Goal: Information Seeking & Learning: Find specific page/section

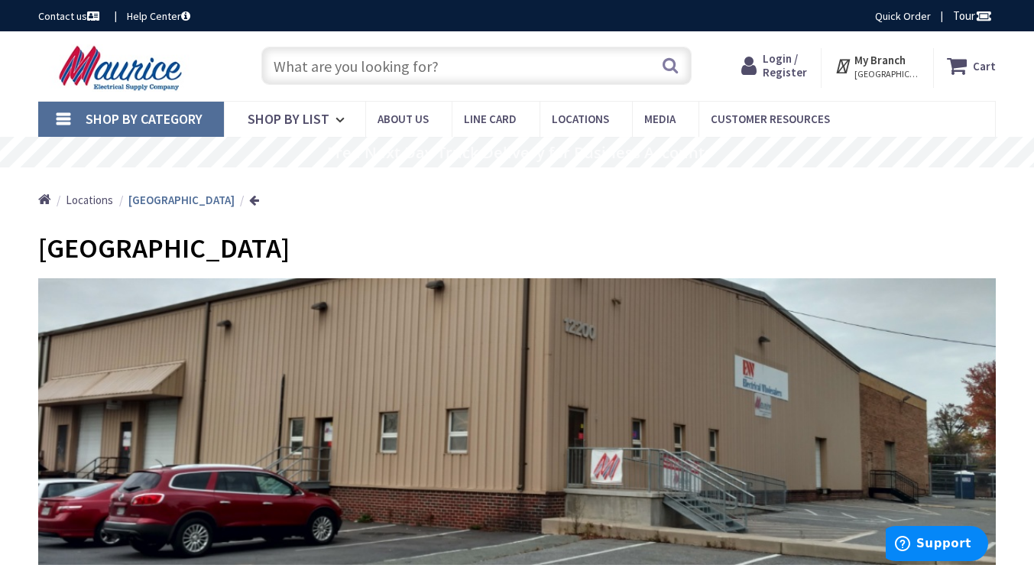
click at [70, 112] on link "Shop By Category" at bounding box center [131, 119] width 186 height 35
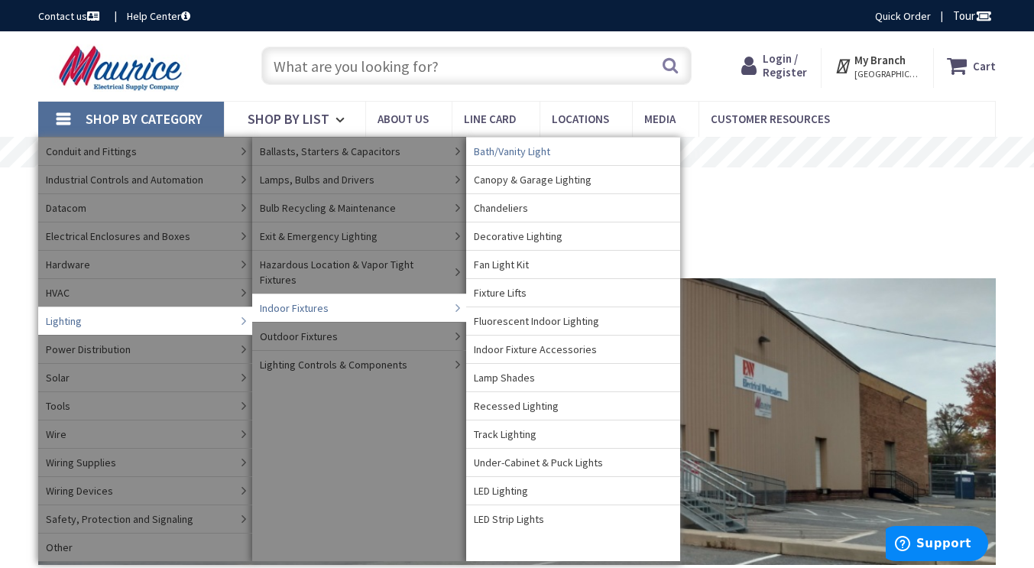
click at [527, 152] on span "Bath/Vanity Light" at bounding box center [512, 151] width 76 height 15
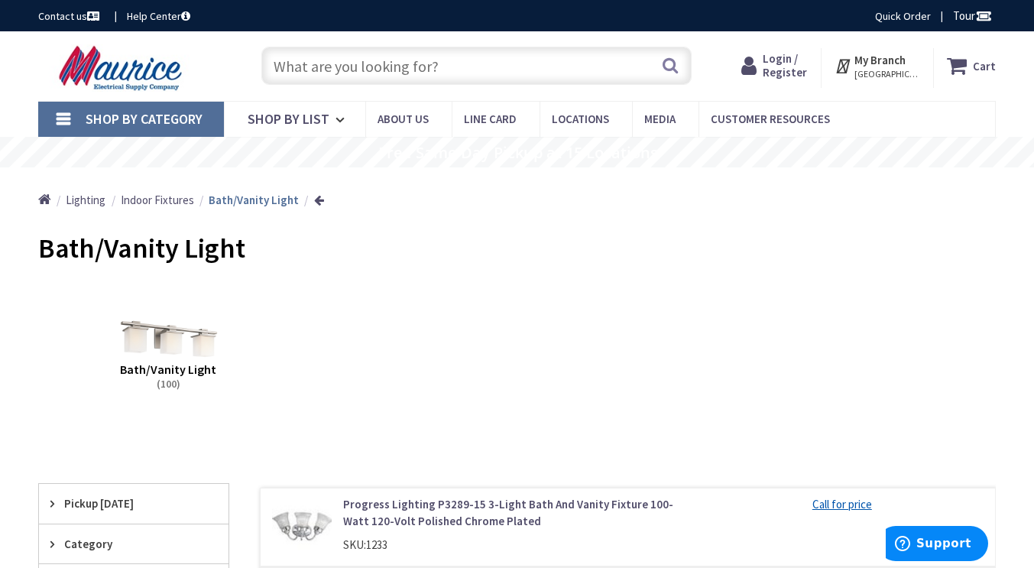
click at [66, 118] on link "Shop By Category" at bounding box center [131, 119] width 186 height 35
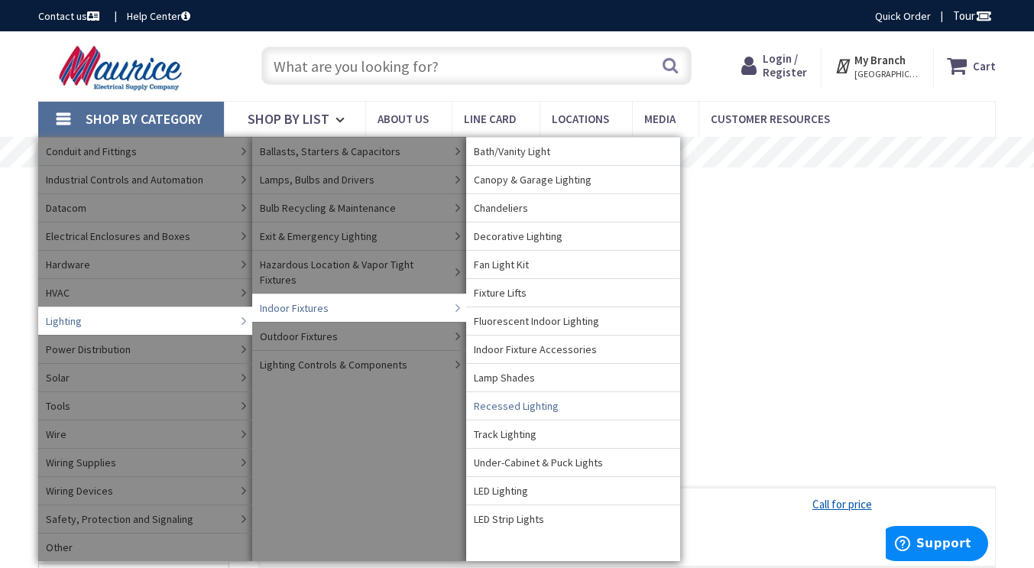
click at [535, 410] on span "Recessed Lighting" at bounding box center [516, 405] width 85 height 15
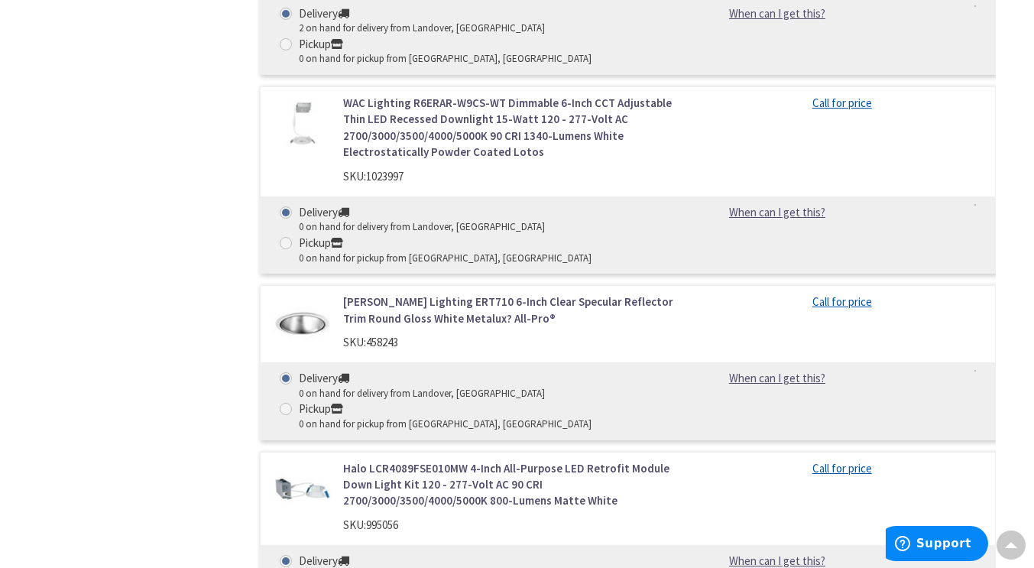
scroll to position [16293, 0]
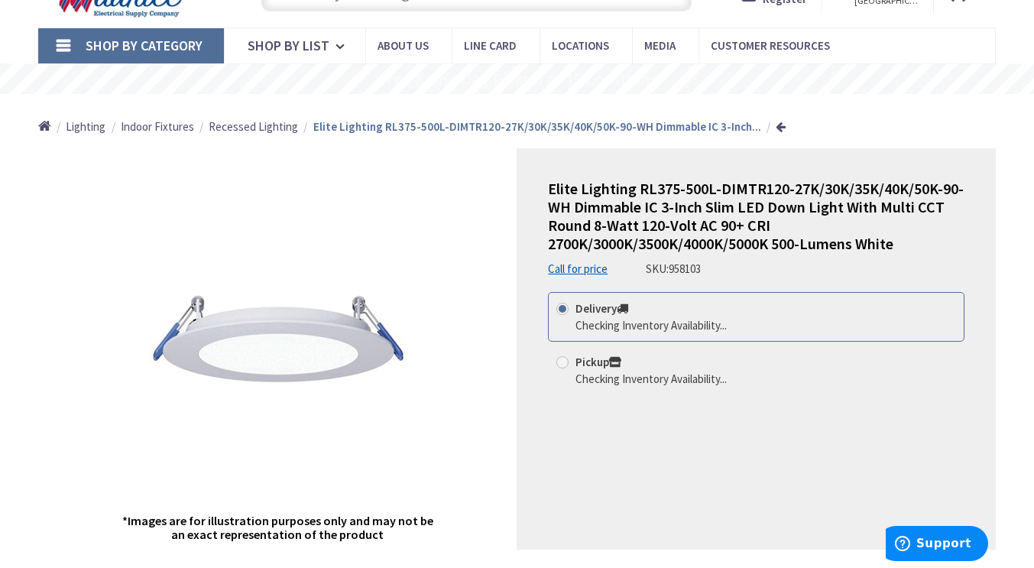
scroll to position [75, 0]
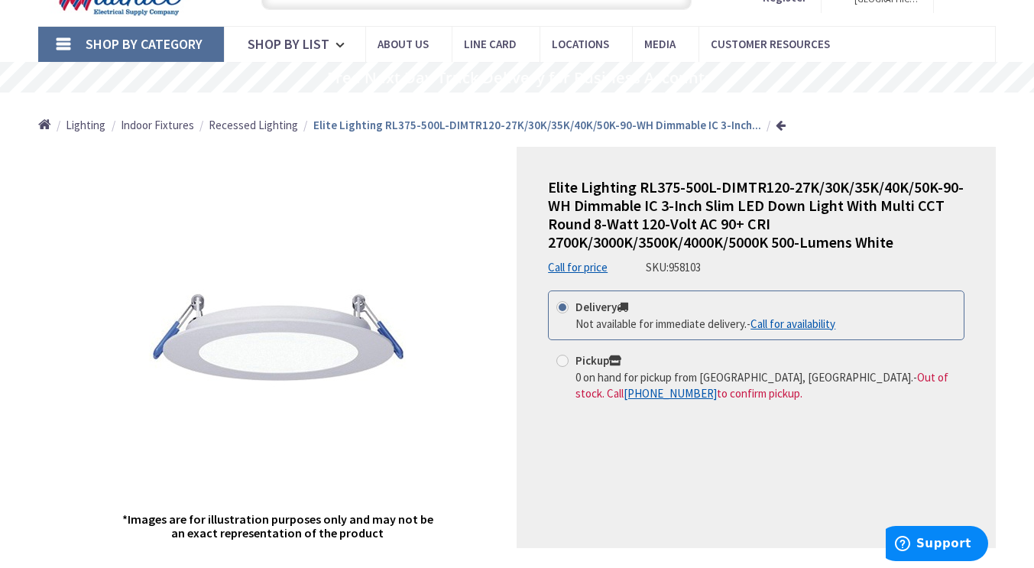
click at [608, 361] on strong "Pickup" at bounding box center [598, 360] width 46 height 15
click at [570, 361] on input "Pickup 0 on hand for pickup from Winchester, VA. - Out of stock. Call +1-301-29…" at bounding box center [565, 360] width 10 height 10
radio input "true"
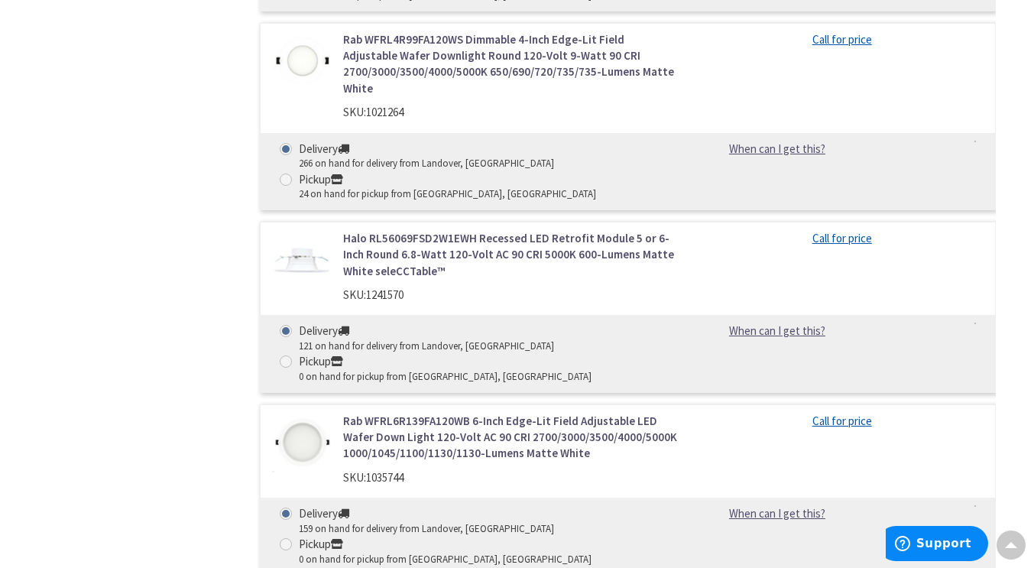
scroll to position [1346, 0]
click at [288, 367] on span at bounding box center [286, 361] width 12 height 12
click at [288, 365] on input "Pickup 0 on hand for pickup from Winchester, VA" at bounding box center [289, 360] width 10 height 10
radio input "true"
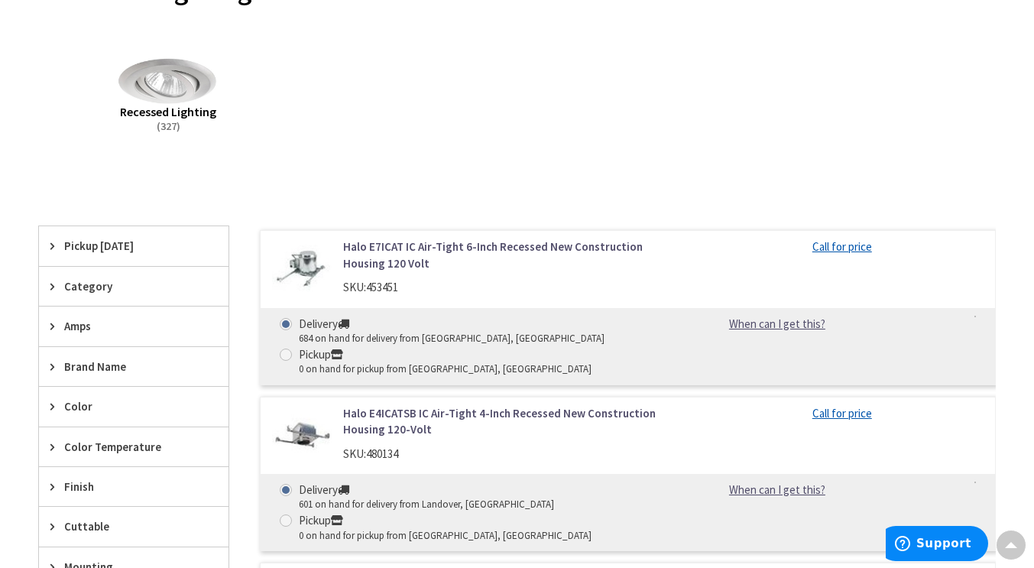
scroll to position [264, 0]
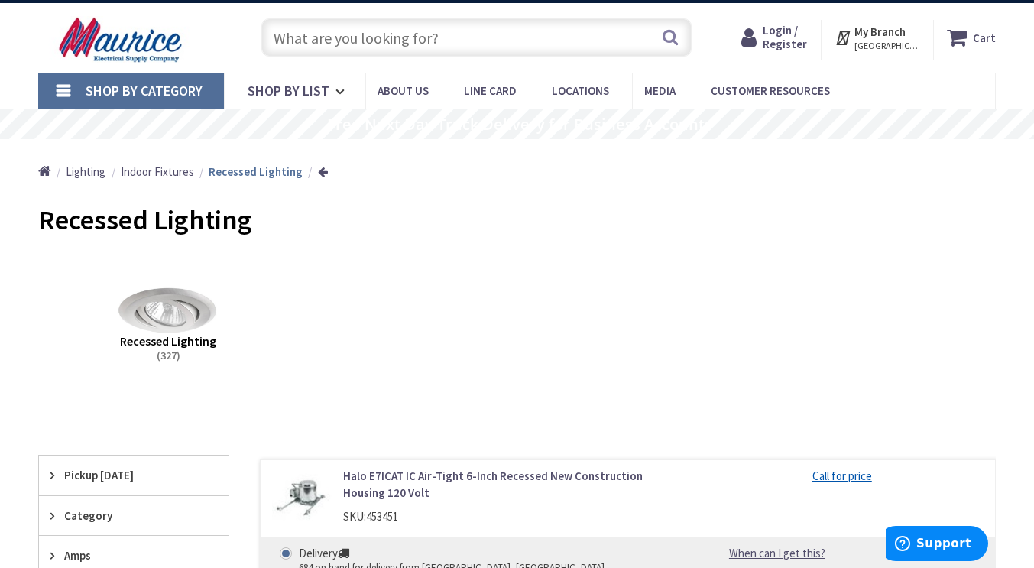
scroll to position [34, 0]
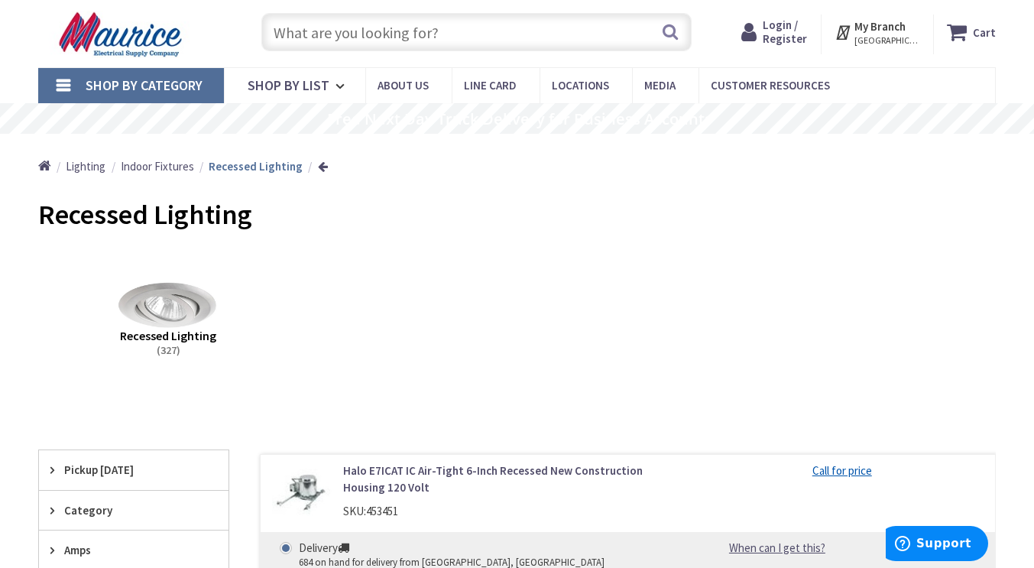
click at [142, 39] on img at bounding box center [122, 34] width 169 height 47
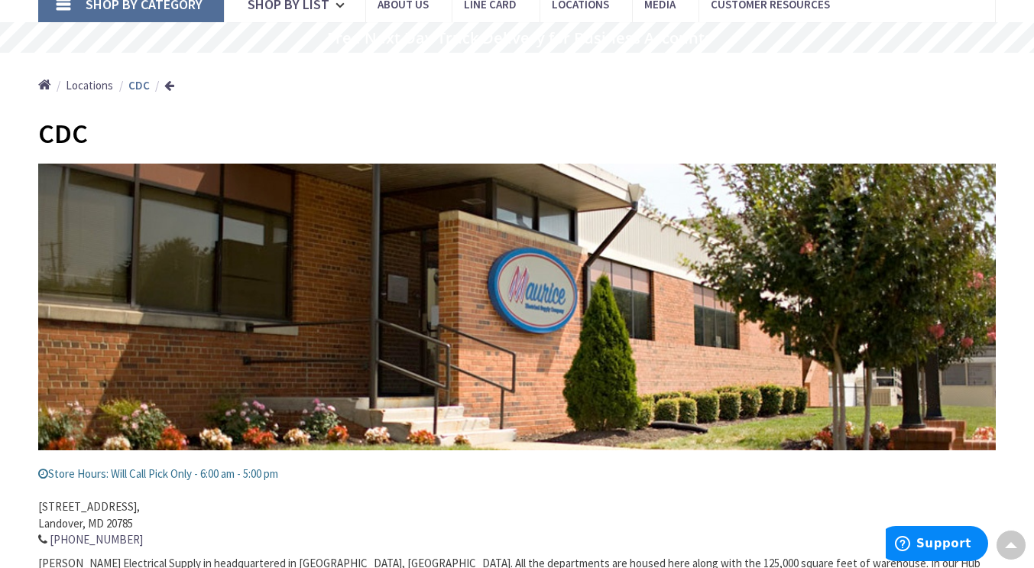
scroll to position [113, 0]
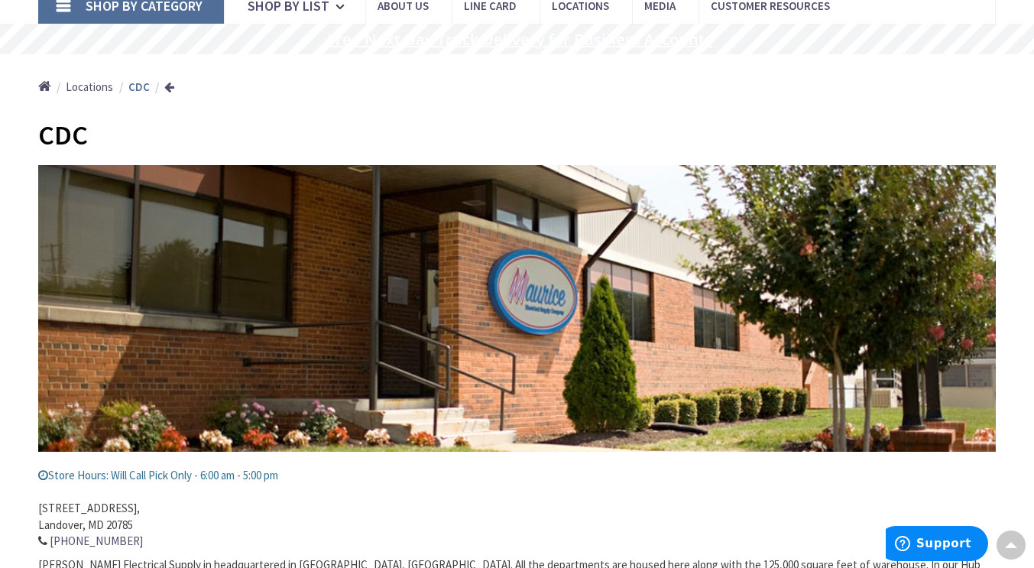
click at [525, 39] on rs-layer "Free Next Day Truck Delivery for Business Accounts" at bounding box center [519, 39] width 385 height 17
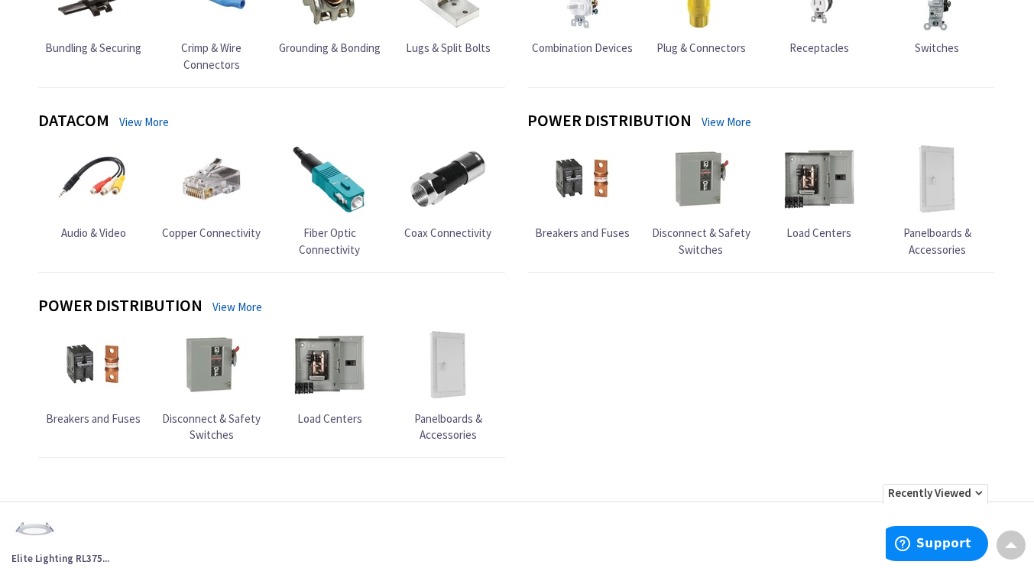
scroll to position [1442, 0]
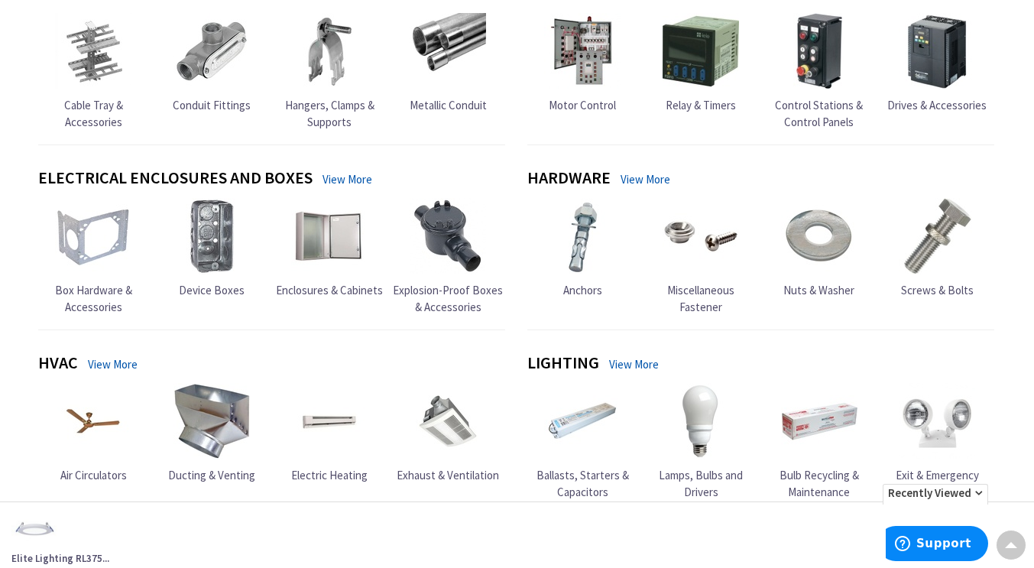
scroll to position [454, 0]
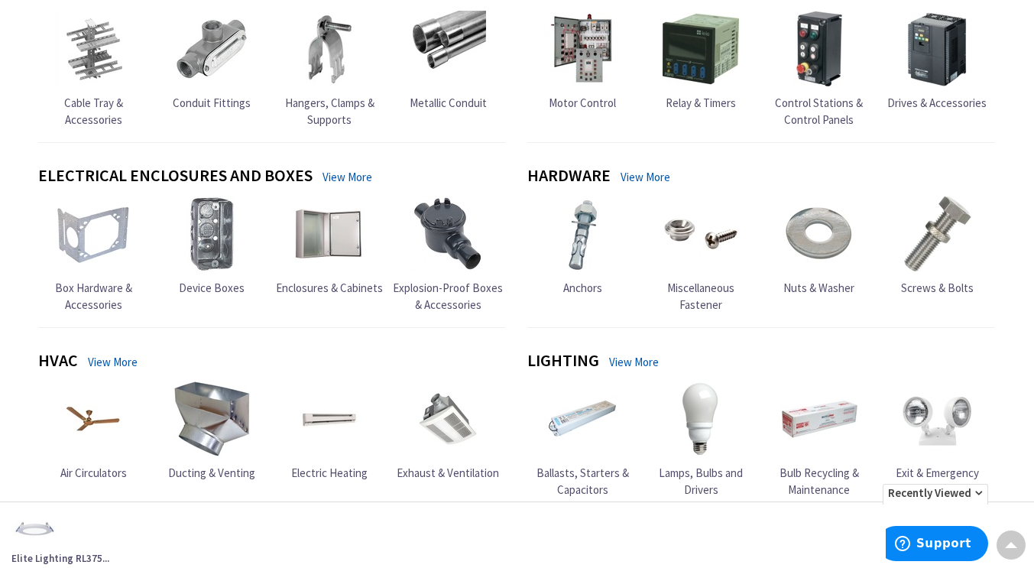
click at [952, 55] on img at bounding box center [937, 49] width 76 height 76
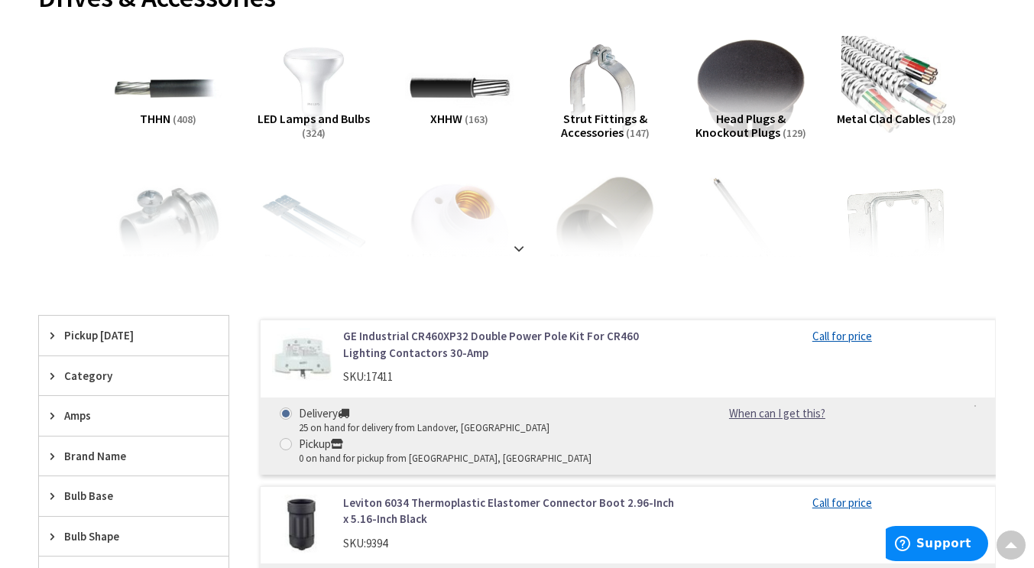
scroll to position [258, 0]
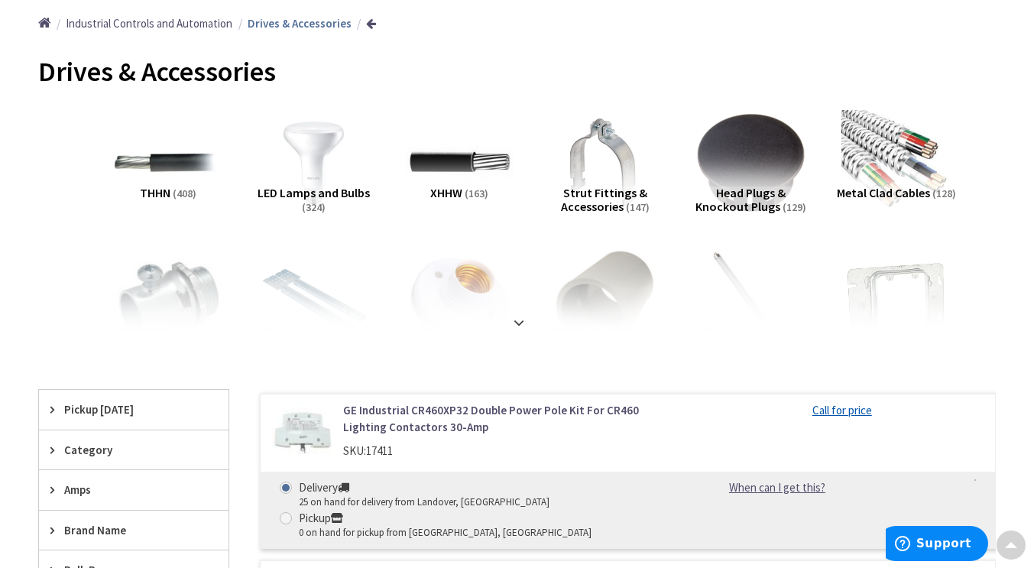
scroll to position [182, 0]
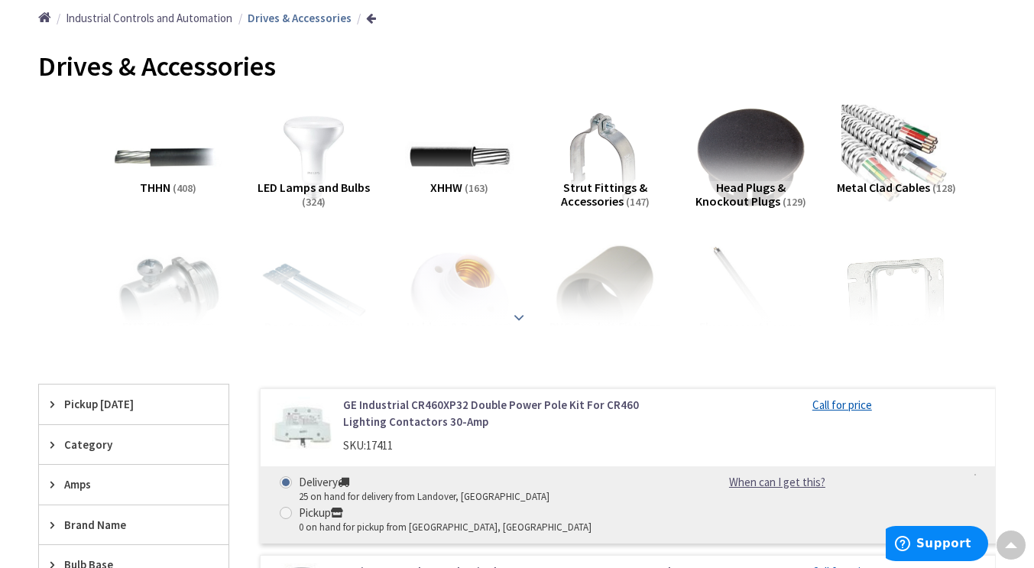
click at [516, 316] on strong at bounding box center [519, 317] width 18 height 17
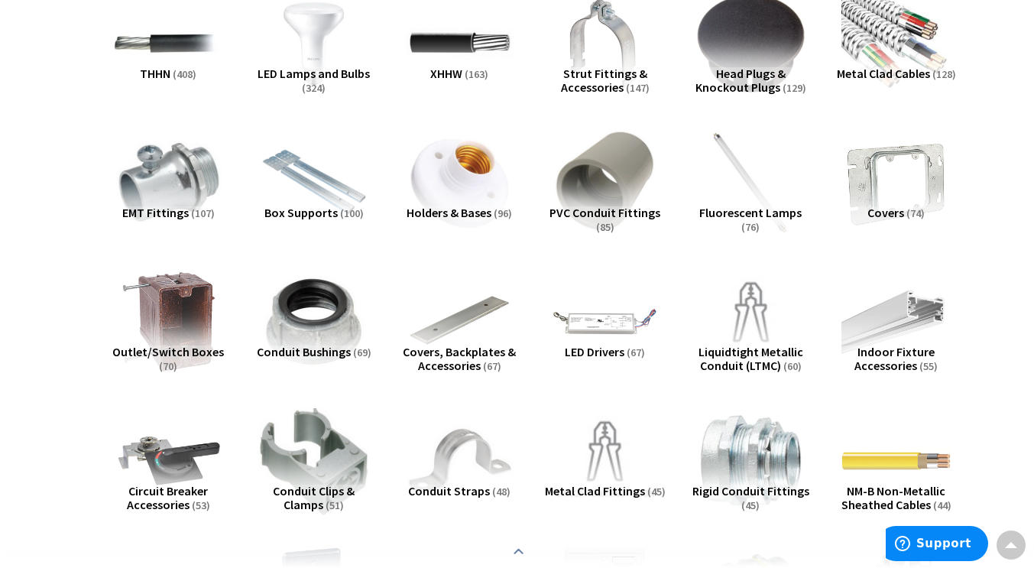
scroll to position [0, 0]
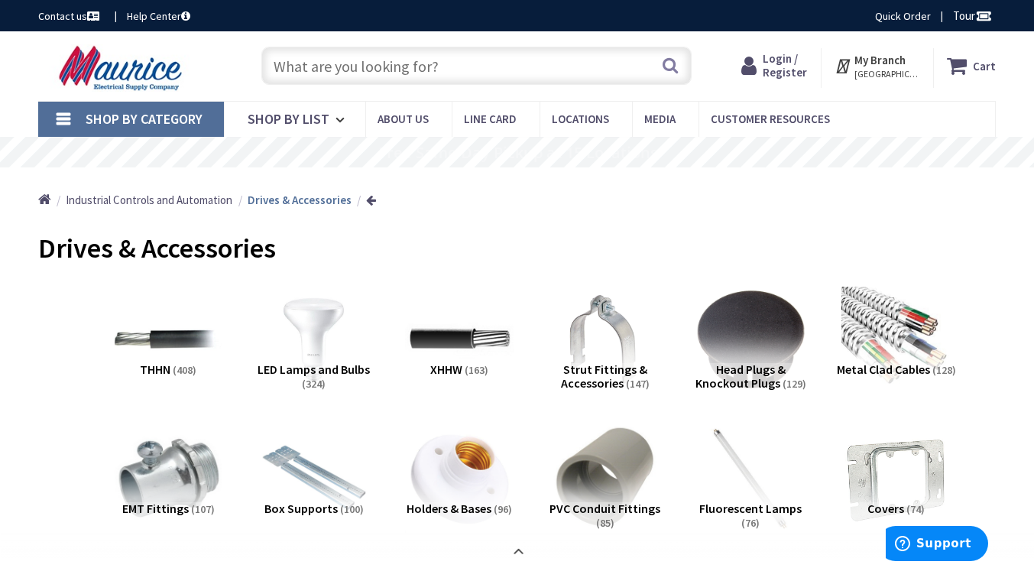
click at [468, 73] on input "text" at bounding box center [476, 66] width 430 height 38
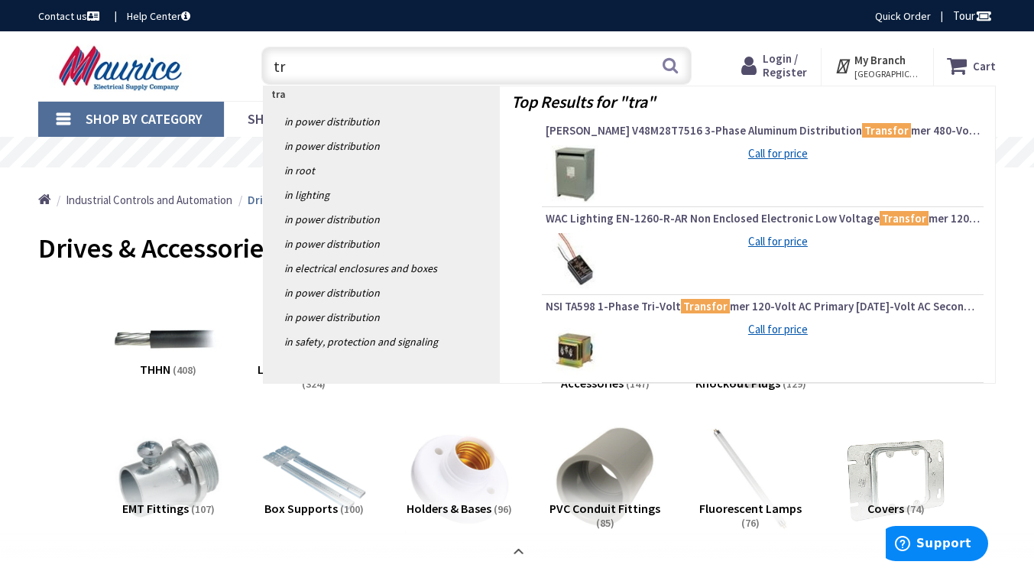
type input "t"
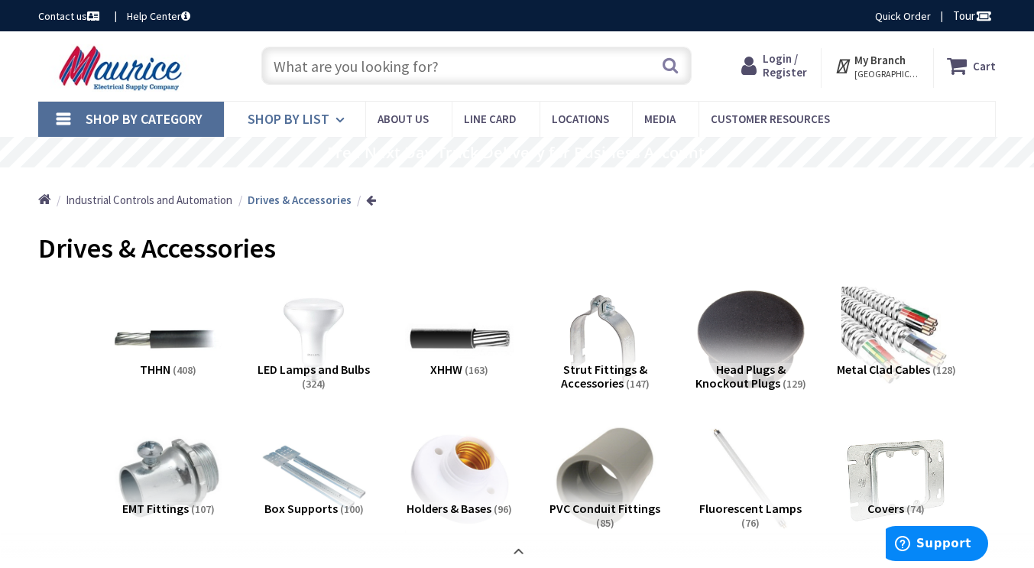
click at [335, 118] on icon at bounding box center [342, 120] width 15 height 34
click at [342, 127] on icon at bounding box center [342, 120] width 15 height 34
click at [73, 118] on link "Shop By Category" at bounding box center [131, 119] width 186 height 35
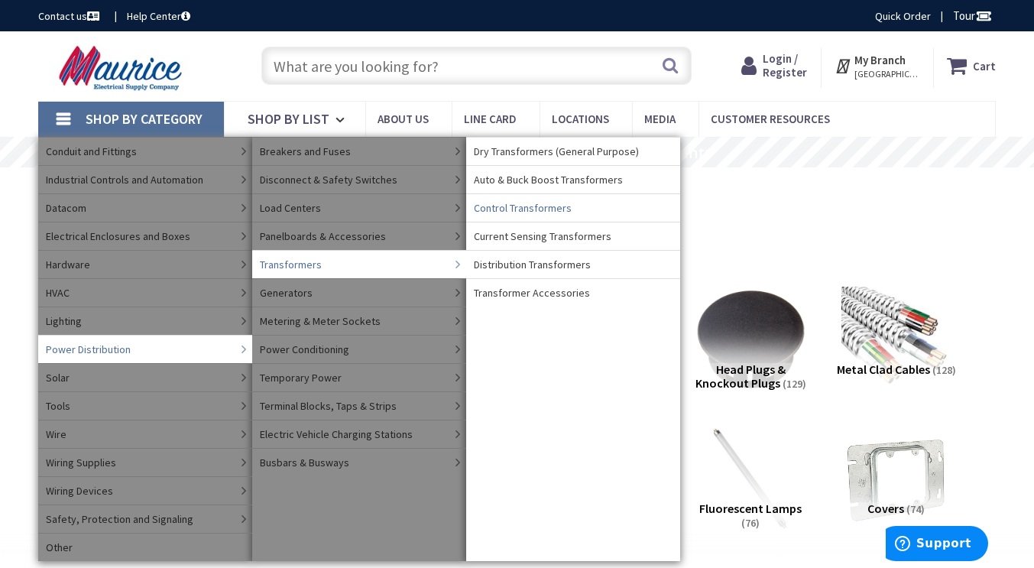
click at [525, 207] on span "Control Transformers" at bounding box center [523, 207] width 98 height 15
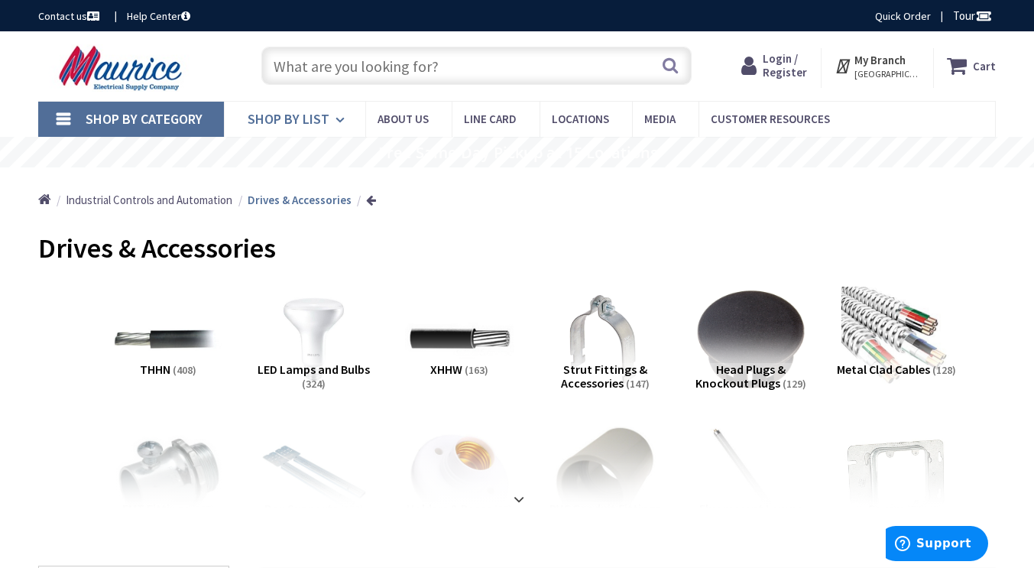
click at [337, 122] on icon at bounding box center [342, 120] width 15 height 34
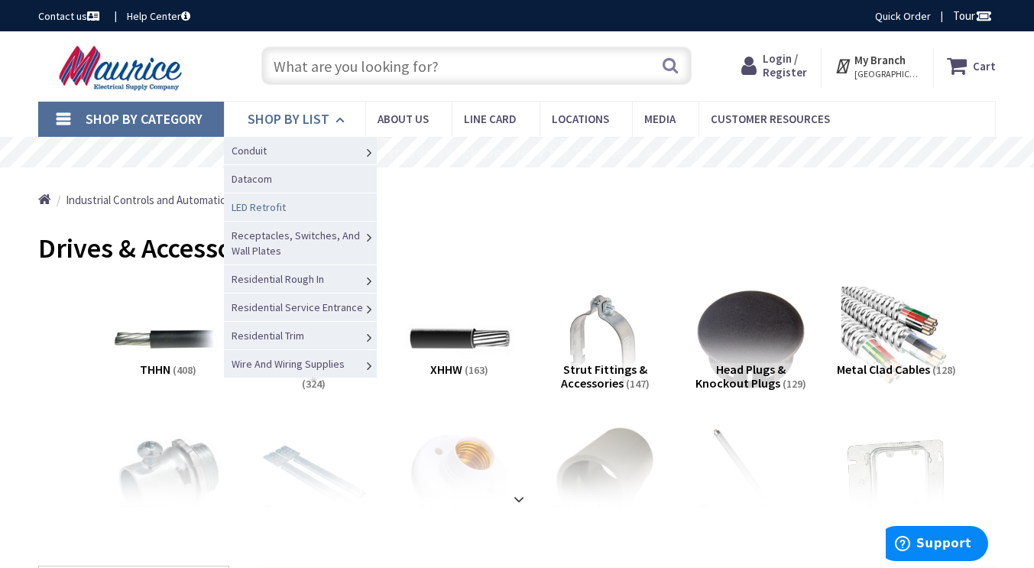
click at [271, 209] on span "LED Retrofit" at bounding box center [259, 207] width 54 height 14
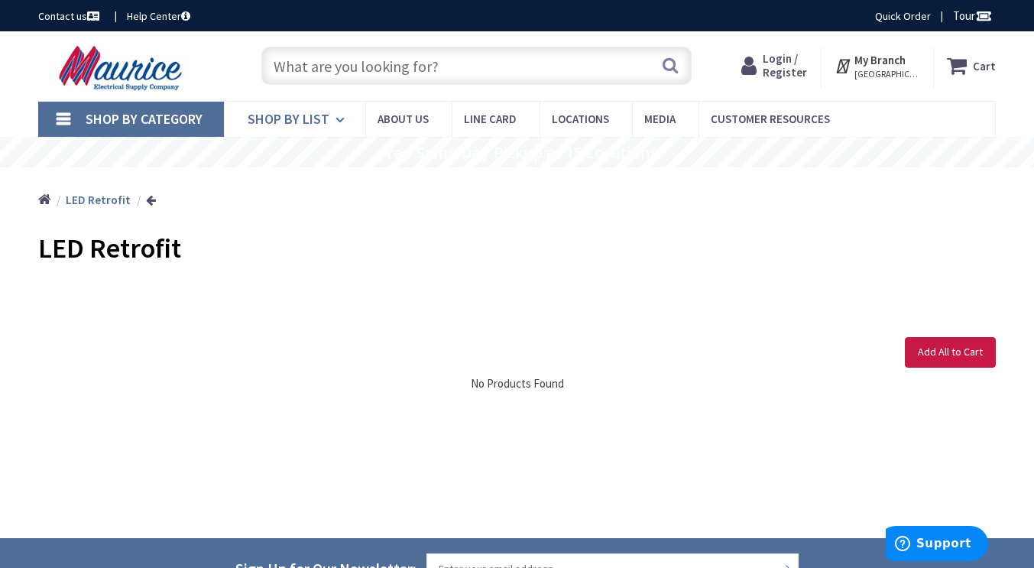
click at [316, 121] on span "Shop By List" at bounding box center [289, 119] width 82 height 18
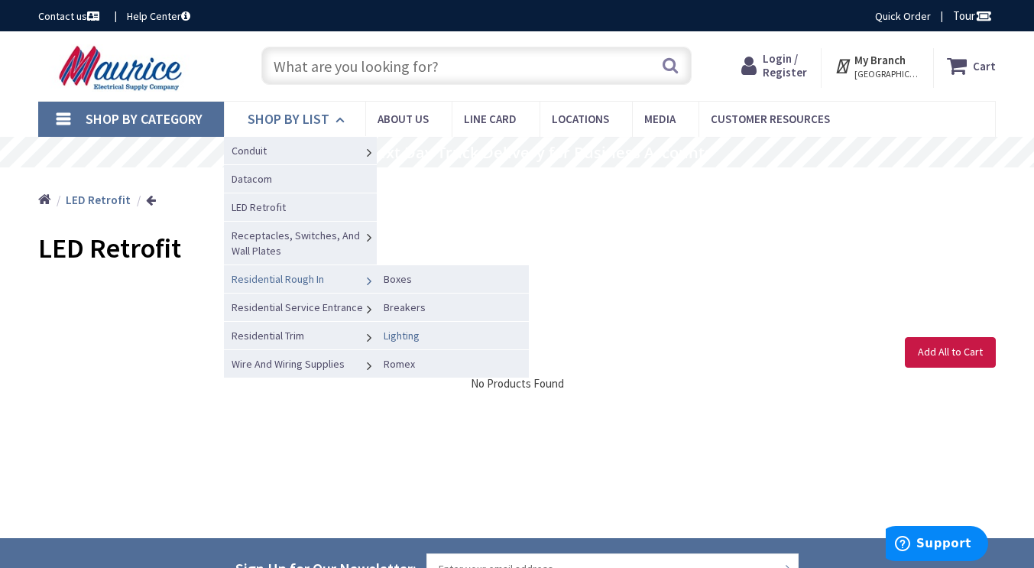
click at [423, 335] on link "Lighting" at bounding box center [452, 335] width 153 height 28
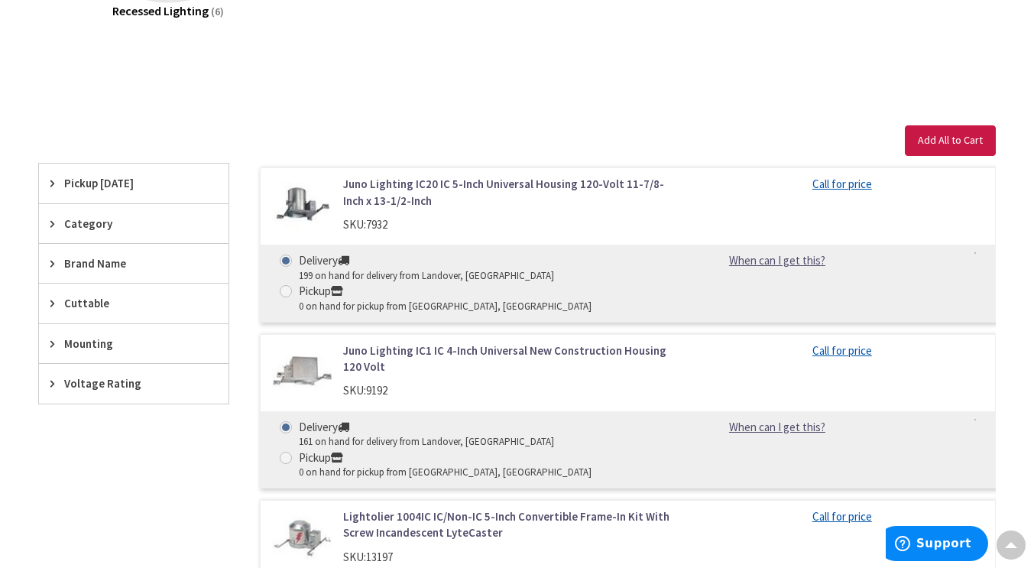
scroll to position [358, 0]
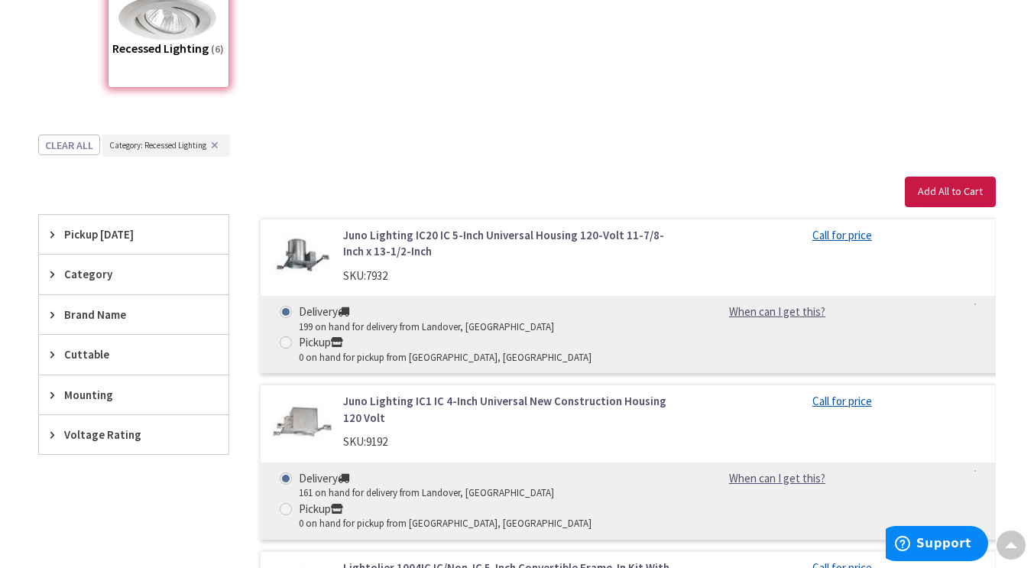
scroll to position [323, 0]
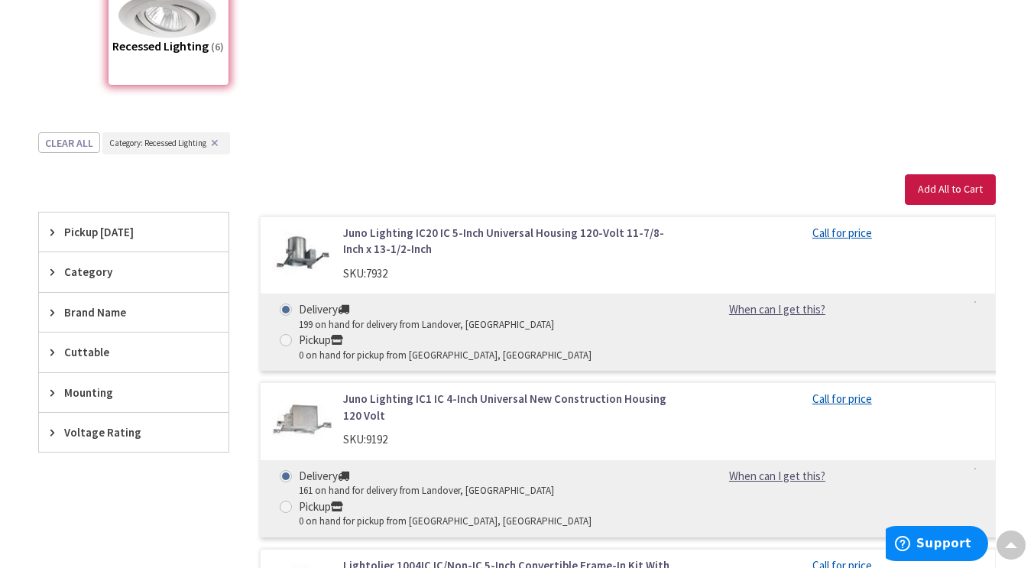
click at [95, 433] on span "Voltage Rating" at bounding box center [126, 432] width 125 height 16
click at [101, 394] on span "Mounting" at bounding box center [126, 392] width 125 height 16
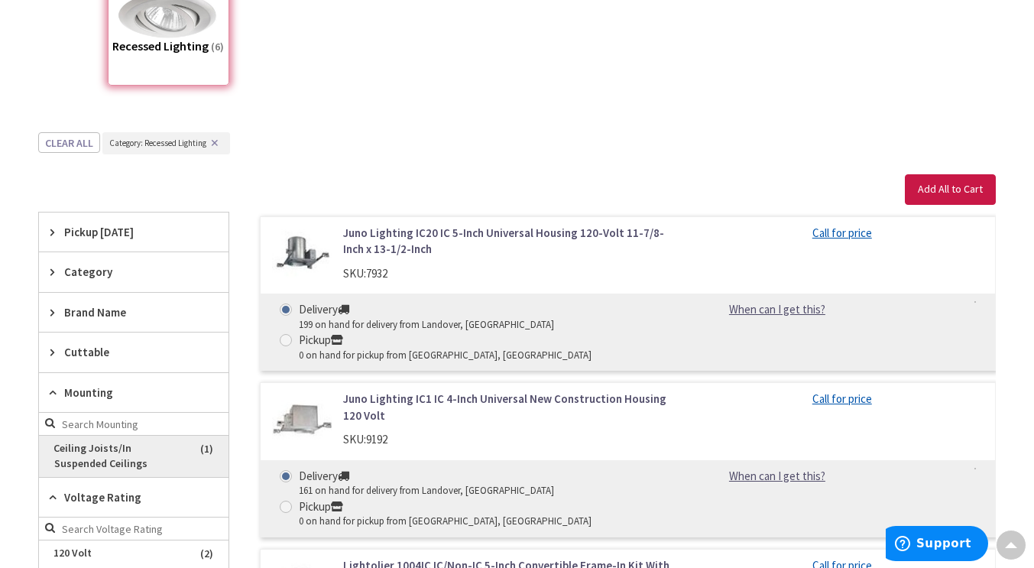
click at [101, 463] on span "Ceiling Joists/In Suspended Ceilings" at bounding box center [134, 456] width 190 height 41
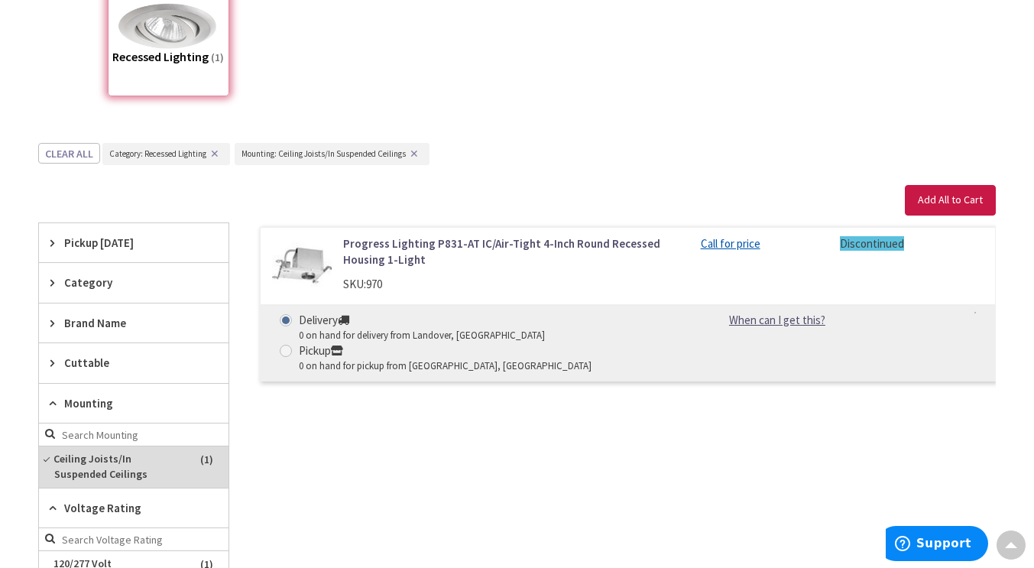
scroll to position [310, 0]
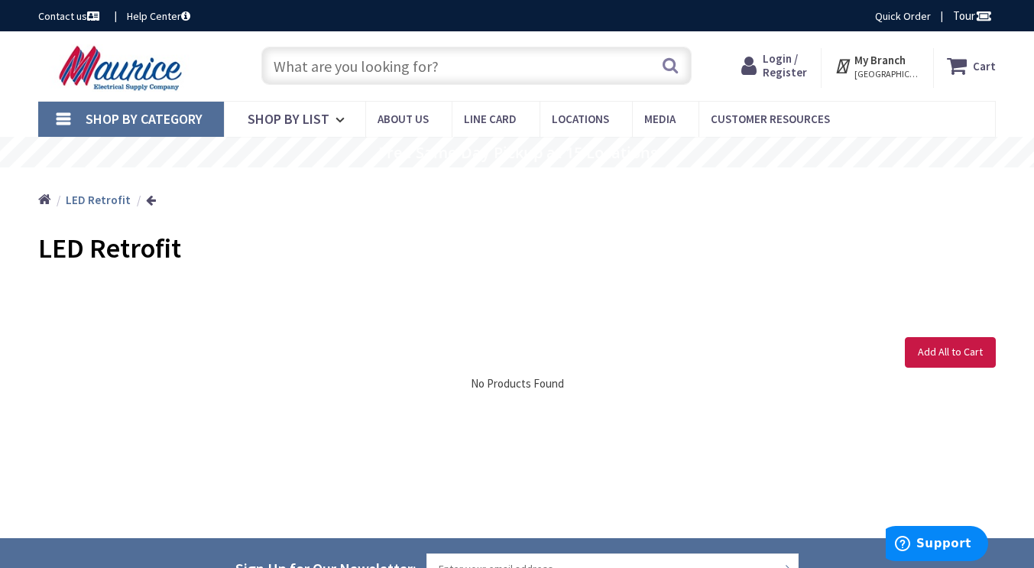
click at [160, 120] on span "Shop By Category" at bounding box center [144, 119] width 117 height 18
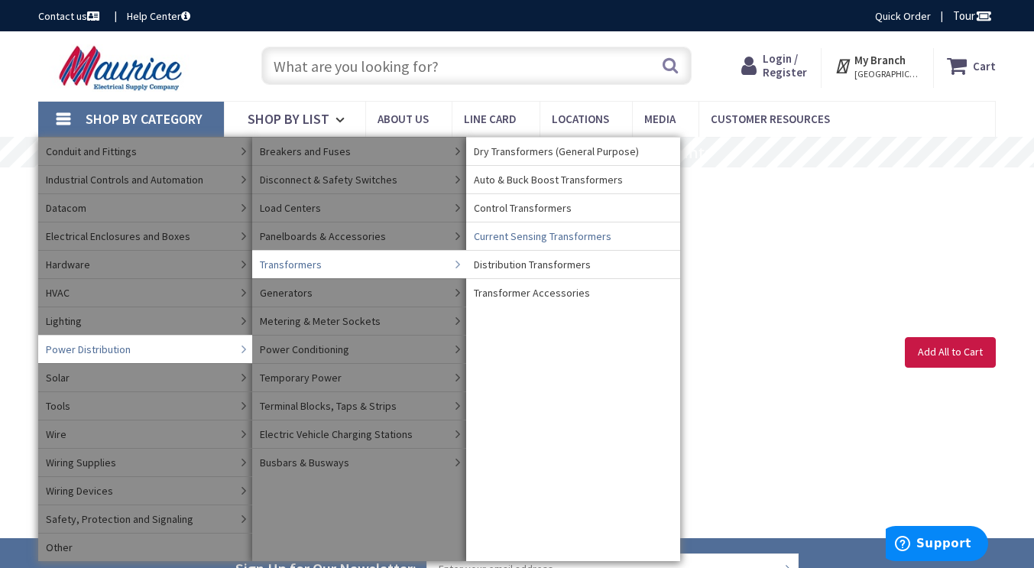
click at [547, 238] on span "Current Sensing Transformers" at bounding box center [543, 236] width 138 height 15
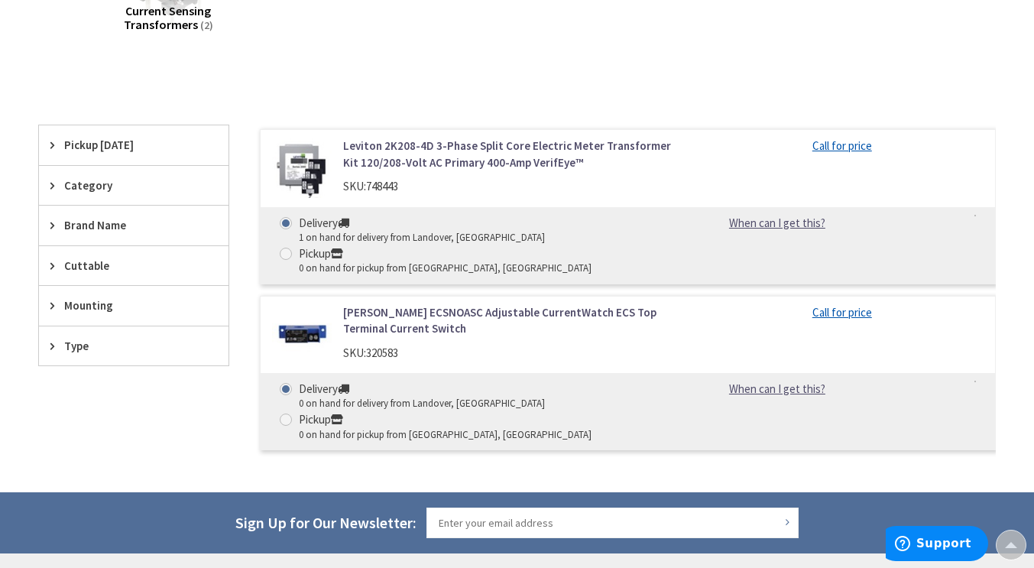
scroll to position [360, 0]
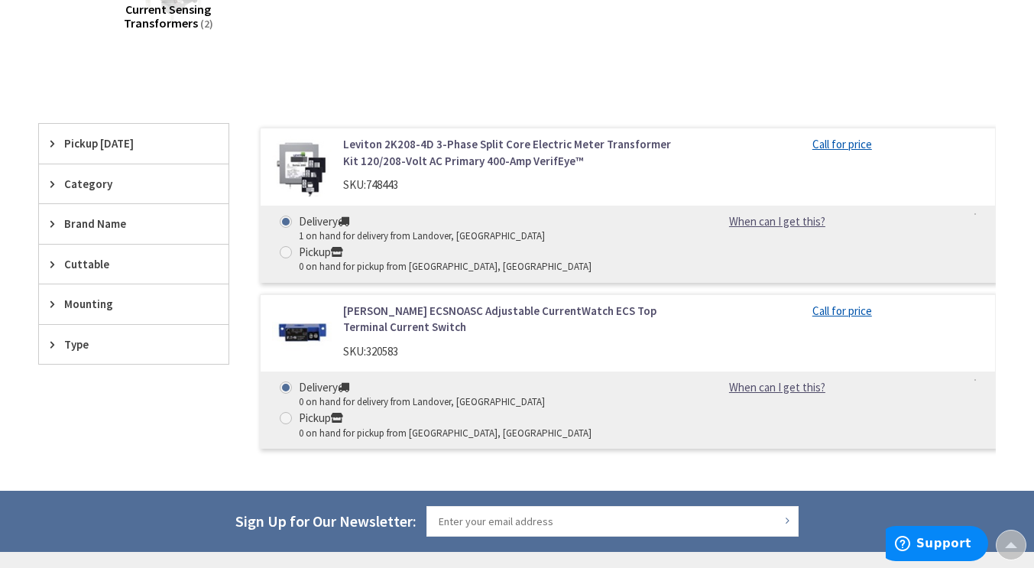
click at [109, 145] on span "Pickup Today" at bounding box center [126, 143] width 125 height 16
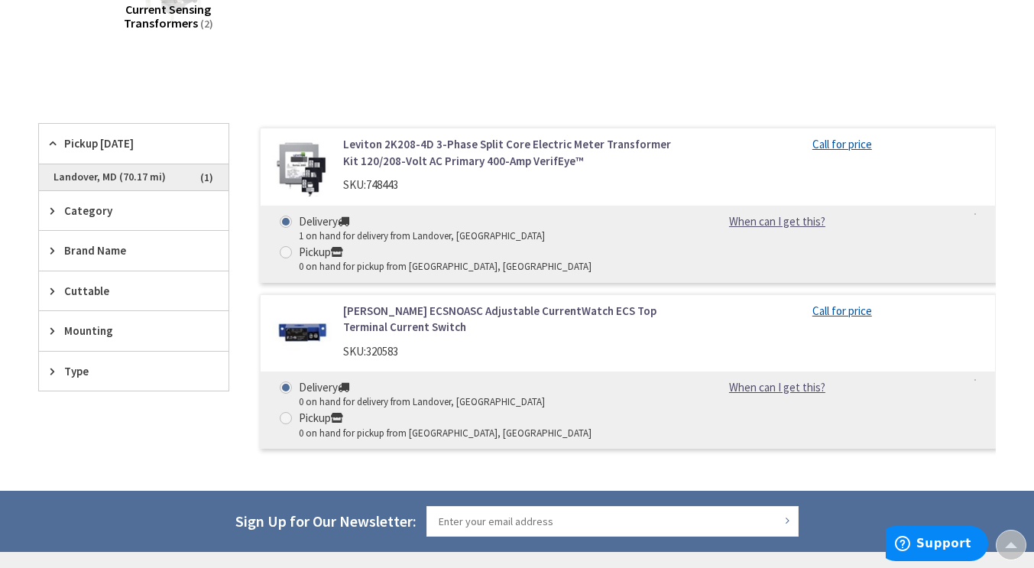
click at [100, 173] on span "Landover, MD (70.17 mi)" at bounding box center [134, 177] width 190 height 26
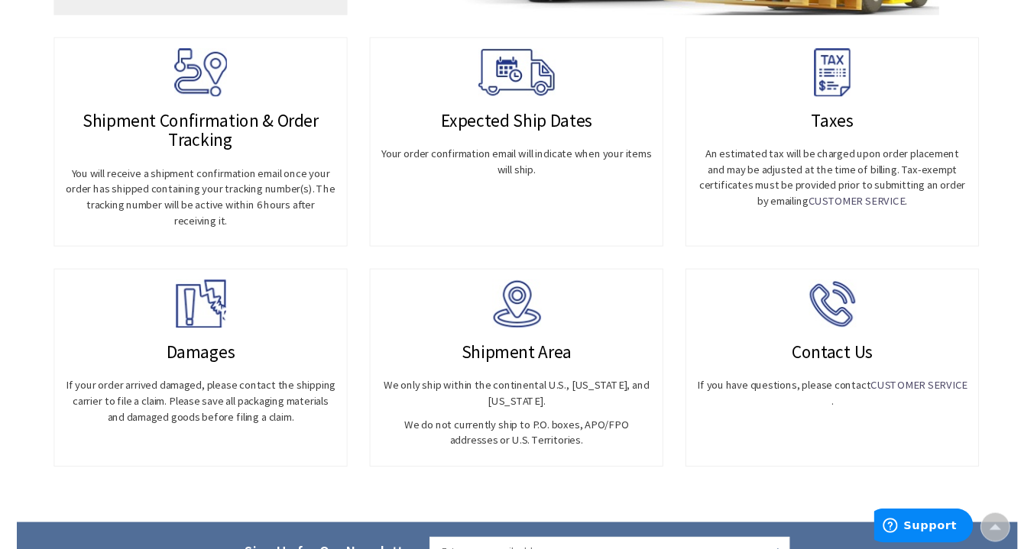
scroll to position [772, 0]
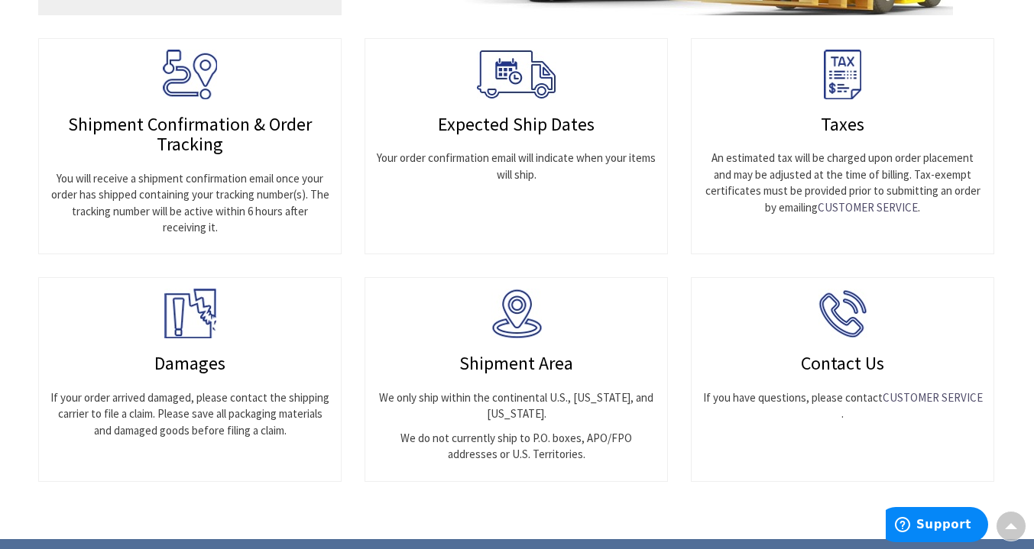
click at [841, 328] on img at bounding box center [842, 314] width 49 height 50
click at [850, 319] on img at bounding box center [842, 314] width 49 height 50
click at [845, 312] on img at bounding box center [842, 314] width 49 height 50
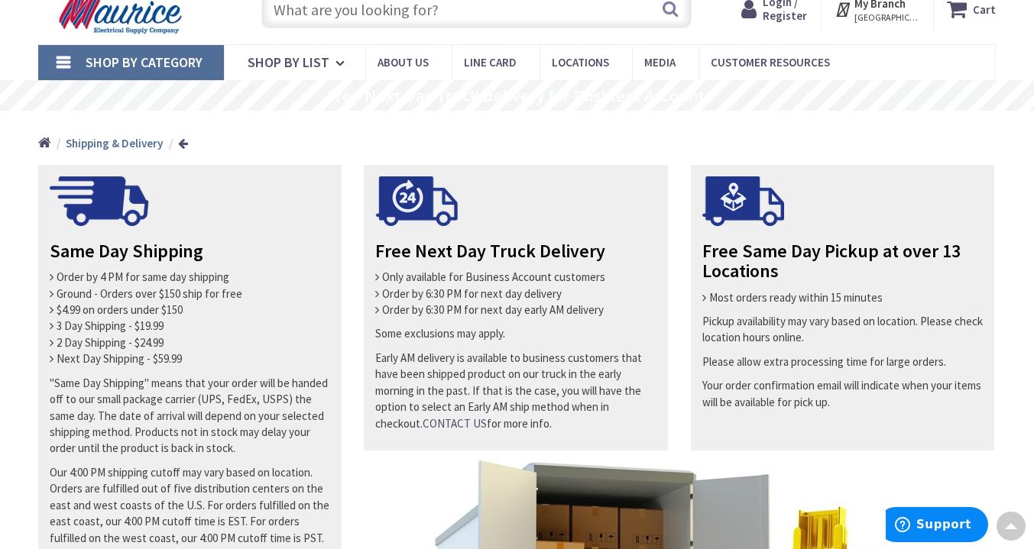
scroll to position [0, 0]
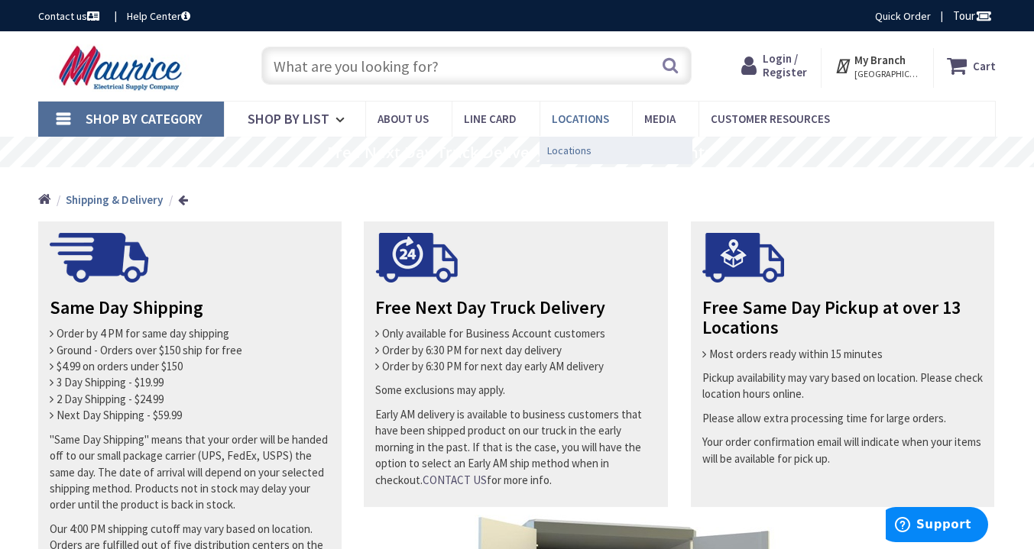
click at [563, 151] on span "Locations" at bounding box center [569, 150] width 44 height 15
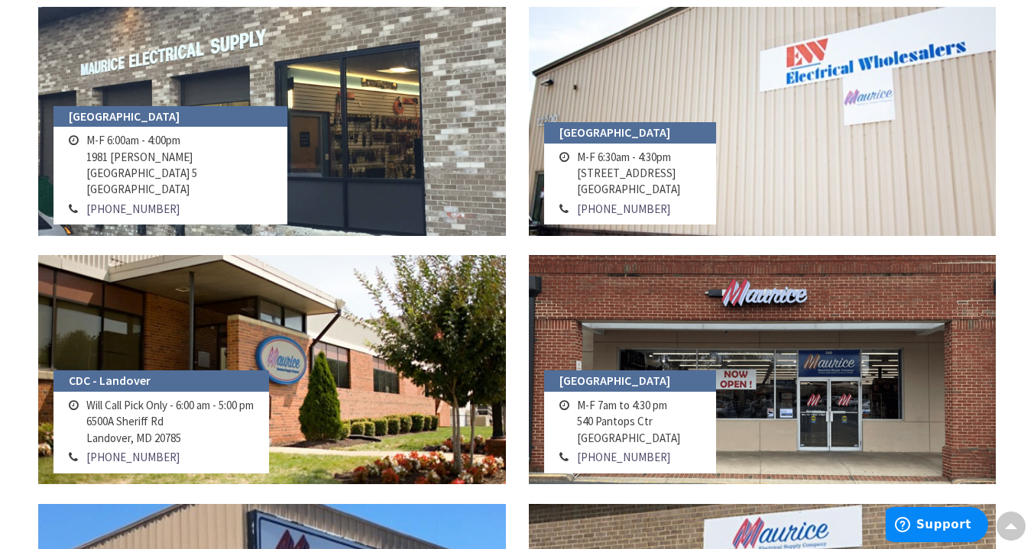
scroll to position [339, 0]
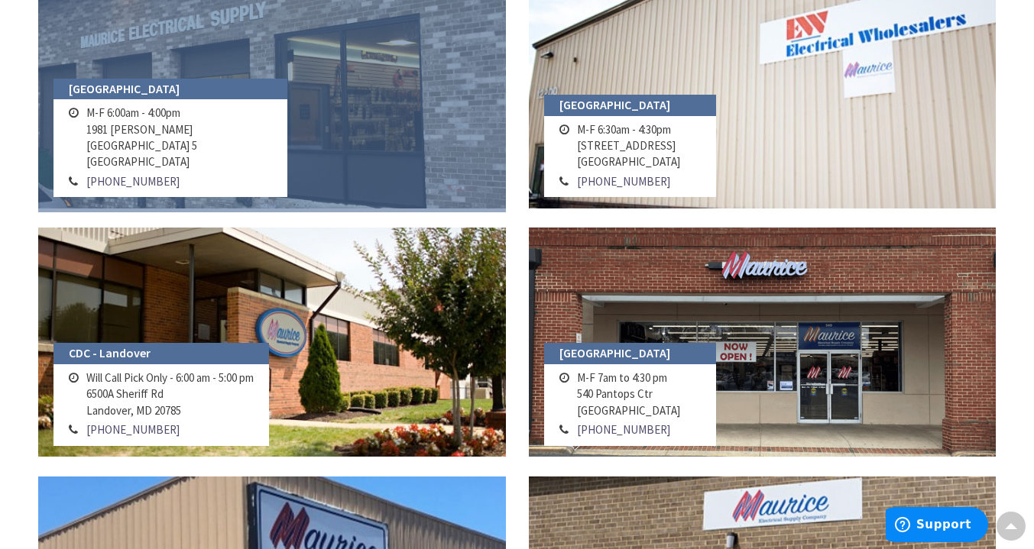
click at [391, 104] on link at bounding box center [272, 93] width 468 height 229
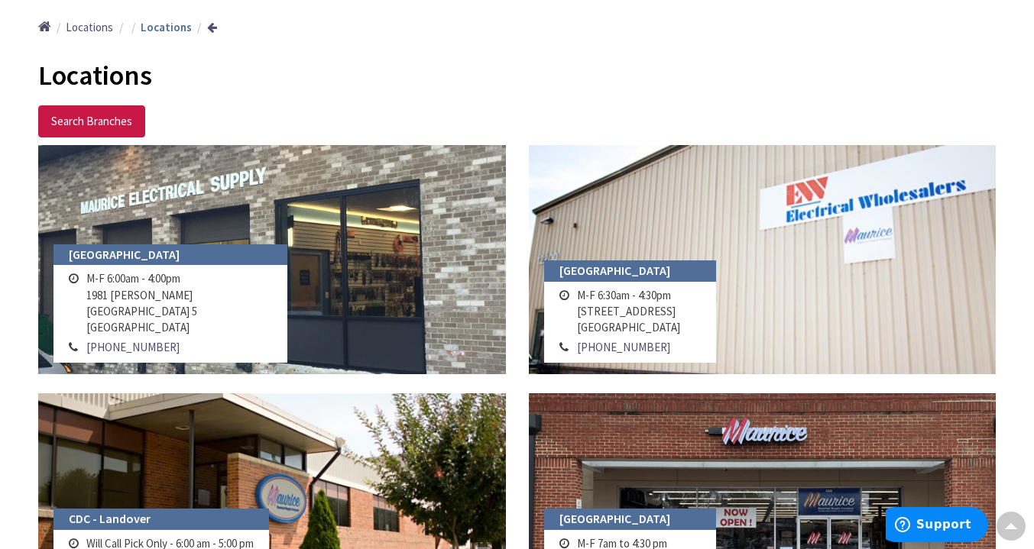
scroll to position [174, 0]
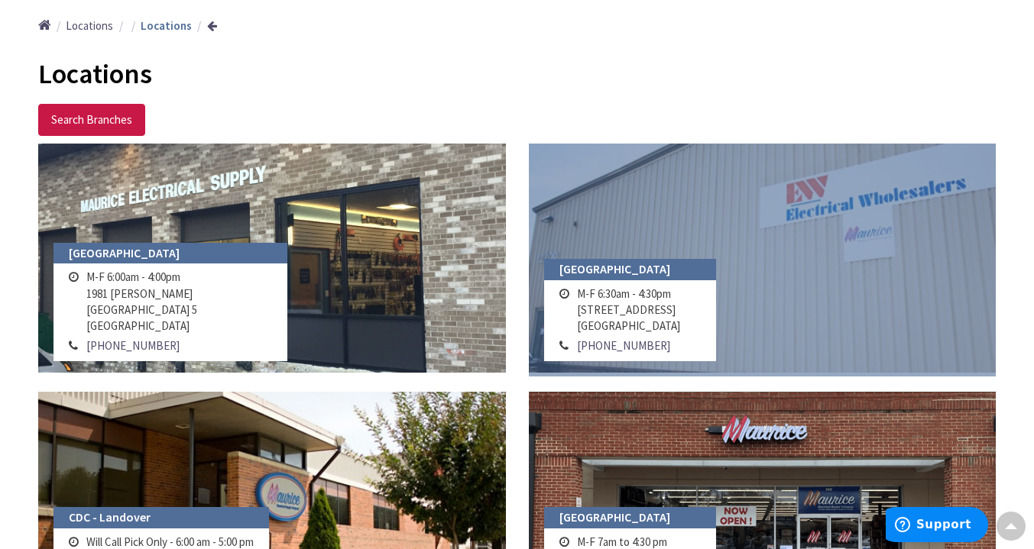
click at [962, 335] on link at bounding box center [763, 258] width 468 height 229
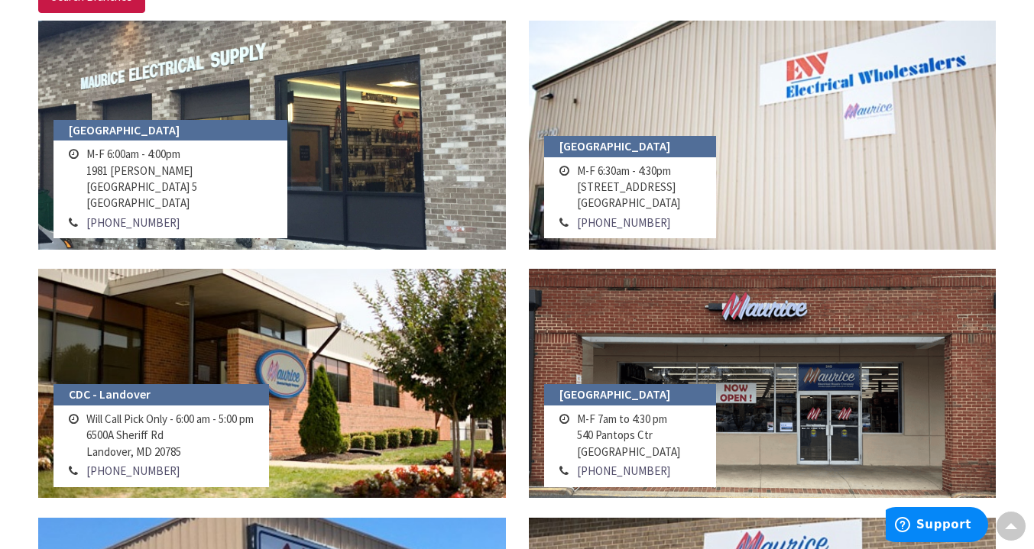
scroll to position [310, 0]
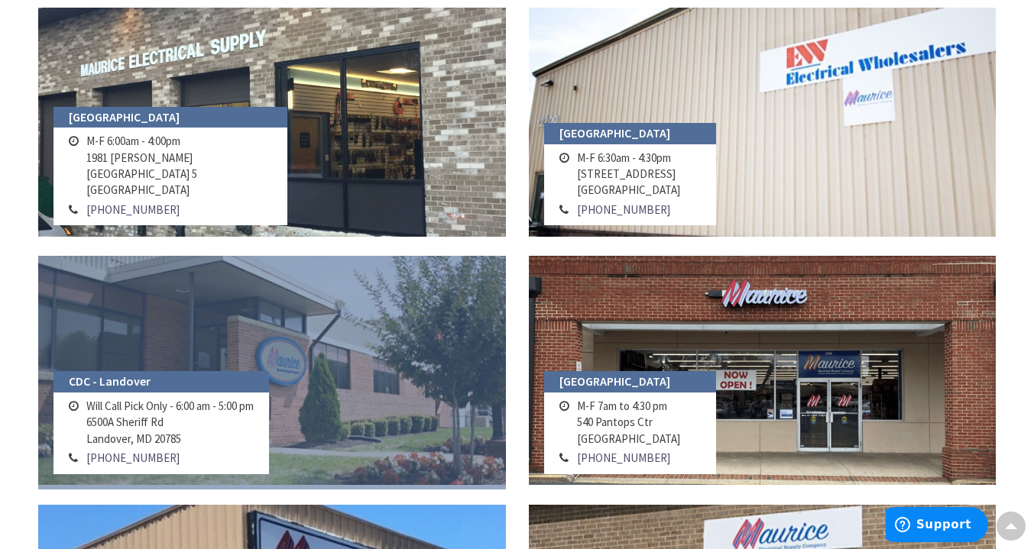
click at [334, 375] on link at bounding box center [272, 370] width 468 height 229
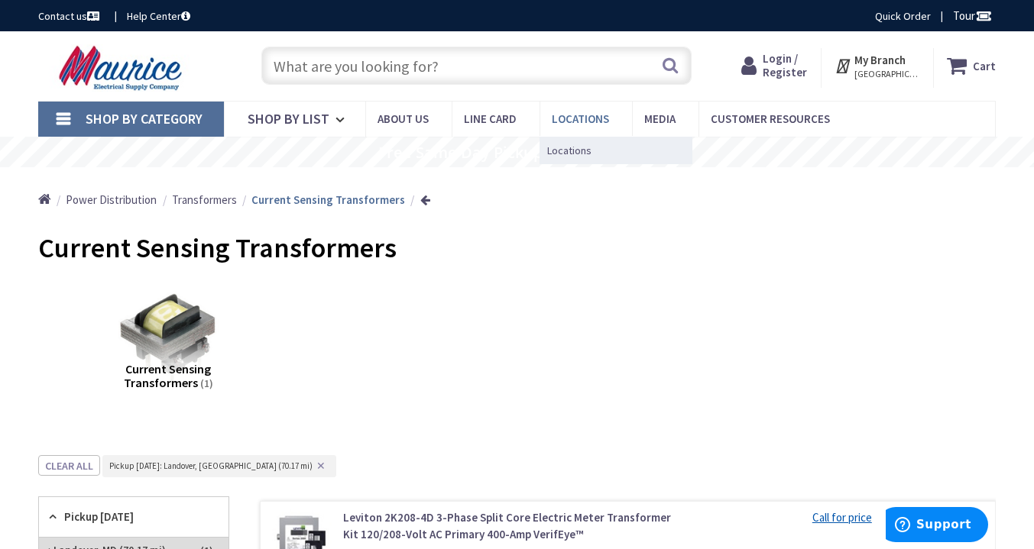
click at [592, 123] on span "Locations" at bounding box center [580, 119] width 57 height 15
click at [598, 144] on link "Locations" at bounding box center [616, 150] width 153 height 28
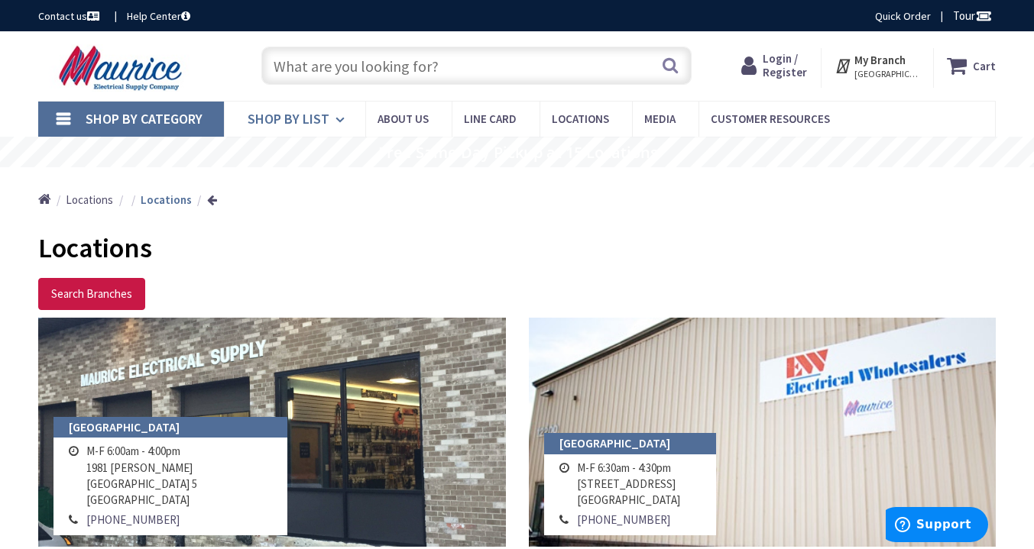
click at [313, 122] on span "Shop By List" at bounding box center [289, 119] width 82 height 18
